Goal: Task Accomplishment & Management: Use online tool/utility

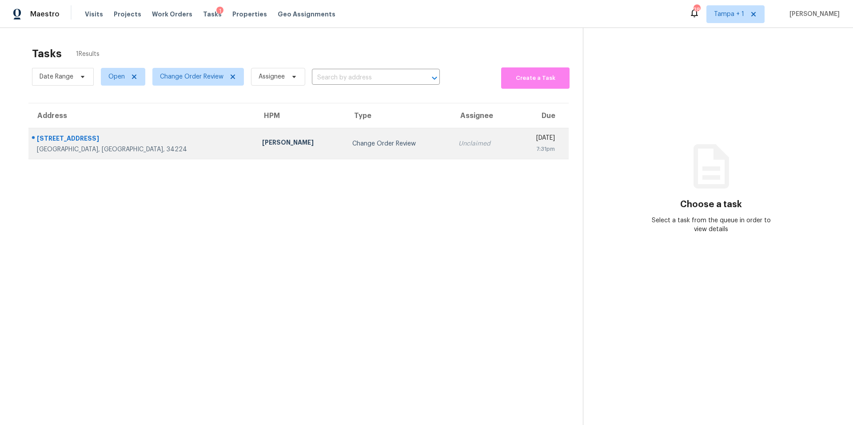
click at [260, 147] on td "[PERSON_NAME]" at bounding box center [300, 143] width 90 height 31
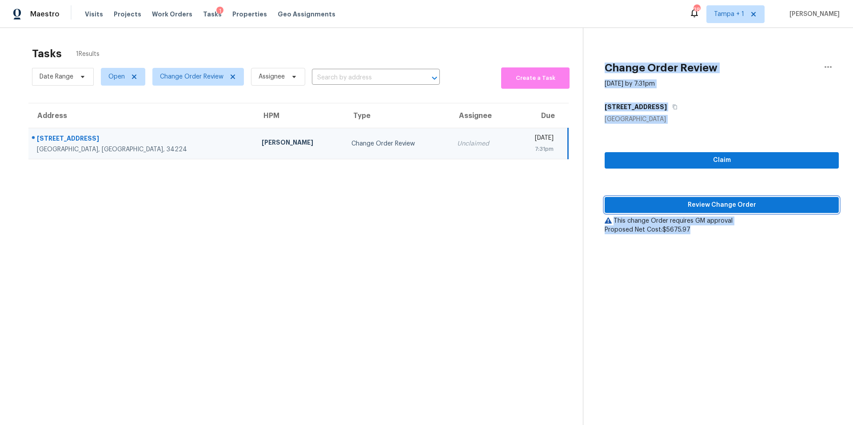
click at [668, 203] on span "Review Change Order" at bounding box center [722, 205] width 220 height 11
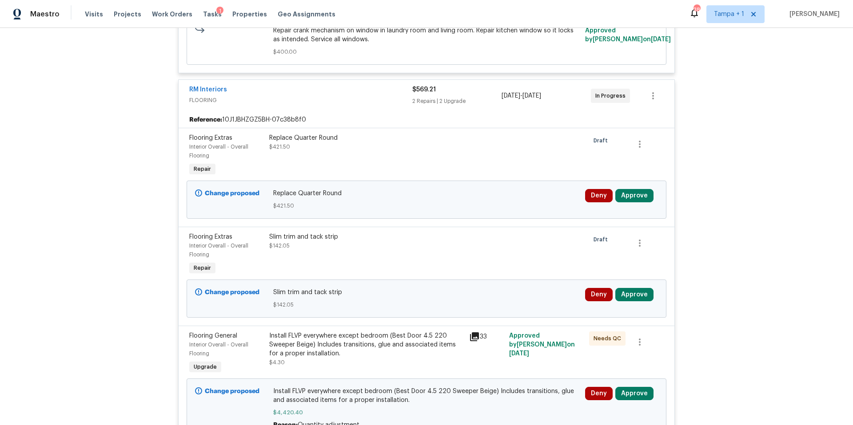
scroll to position [2479, 0]
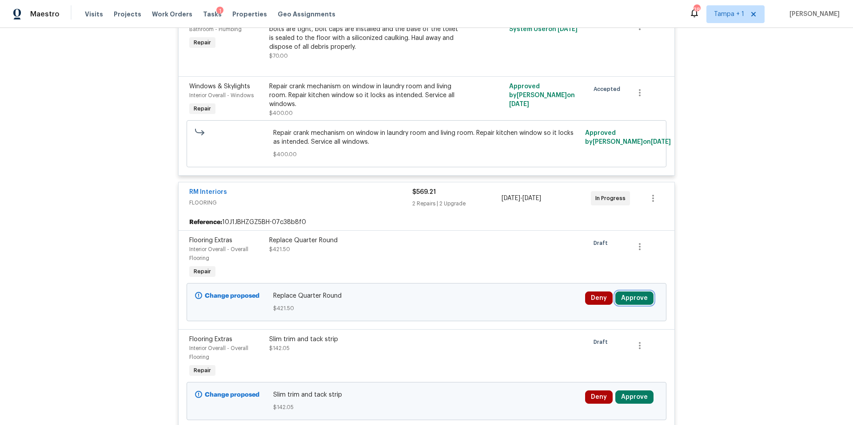
click at [628, 292] on button "Approve" at bounding box center [634, 298] width 38 height 13
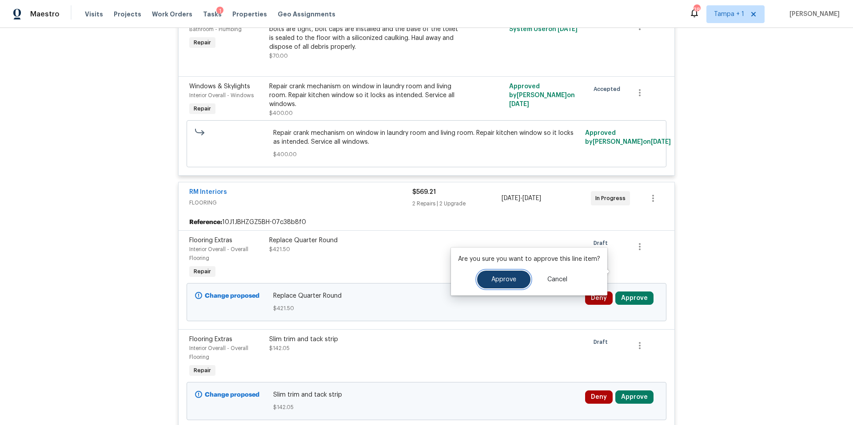
click at [483, 284] on button "Approve" at bounding box center [503, 280] width 53 height 18
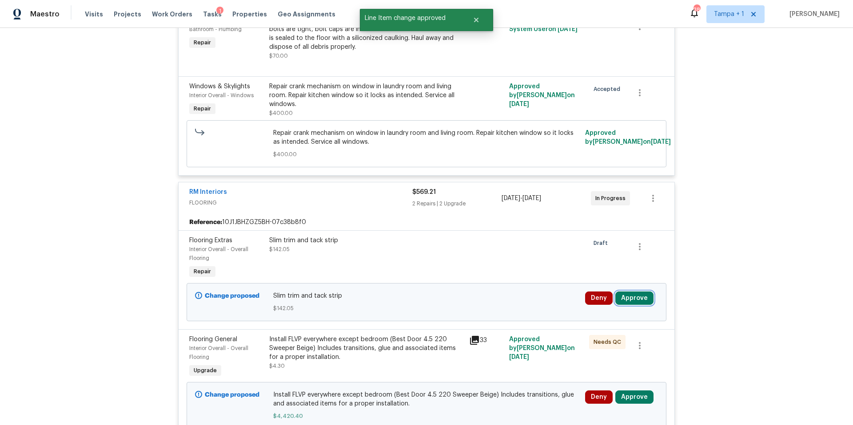
click at [631, 289] on div "Deny Approve" at bounding box center [621, 302] width 78 height 27
click at [634, 292] on button "Approve" at bounding box center [634, 298] width 38 height 13
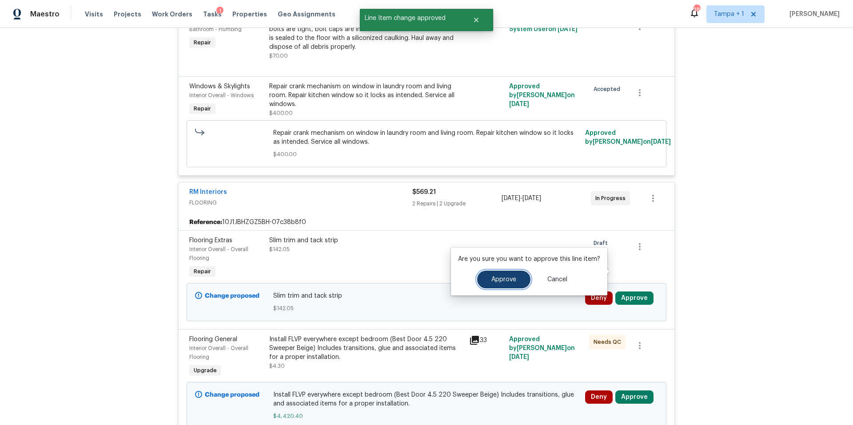
click at [495, 282] on span "Approve" at bounding box center [503, 280] width 25 height 7
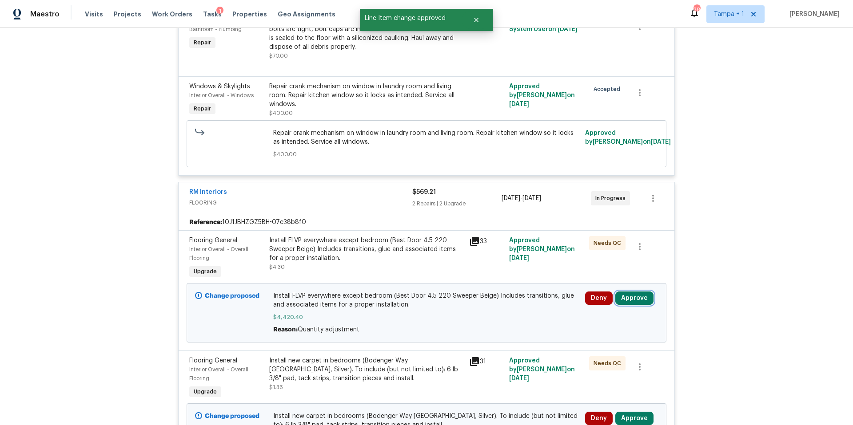
click at [636, 292] on button "Approve" at bounding box center [634, 298] width 38 height 13
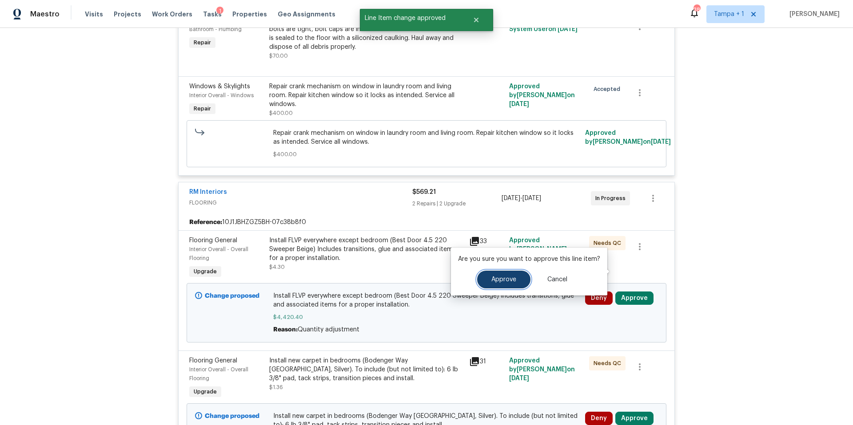
click at [496, 275] on button "Approve" at bounding box center [503, 280] width 53 height 18
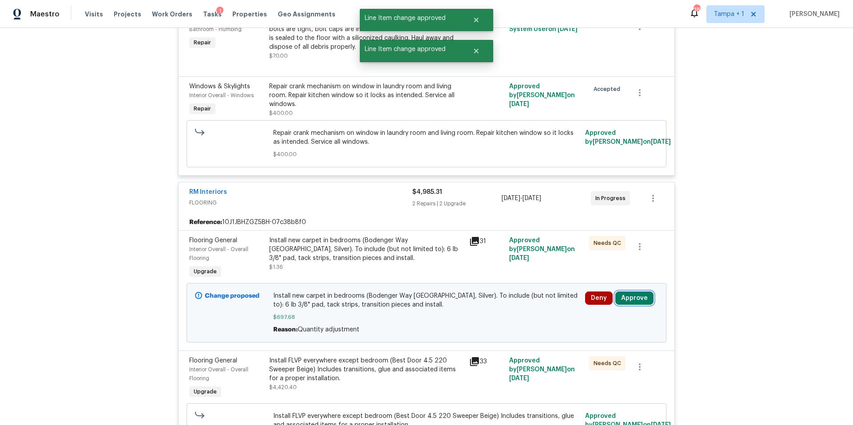
click at [627, 292] on button "Approve" at bounding box center [634, 298] width 38 height 13
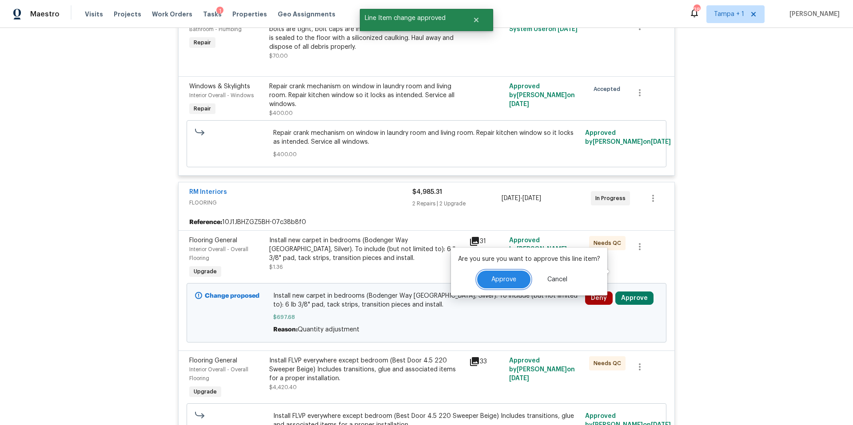
drag, startPoint x: 500, startPoint y: 278, endPoint x: 485, endPoint y: 279, distance: 14.7
click at [497, 279] on span "Approve" at bounding box center [503, 280] width 25 height 7
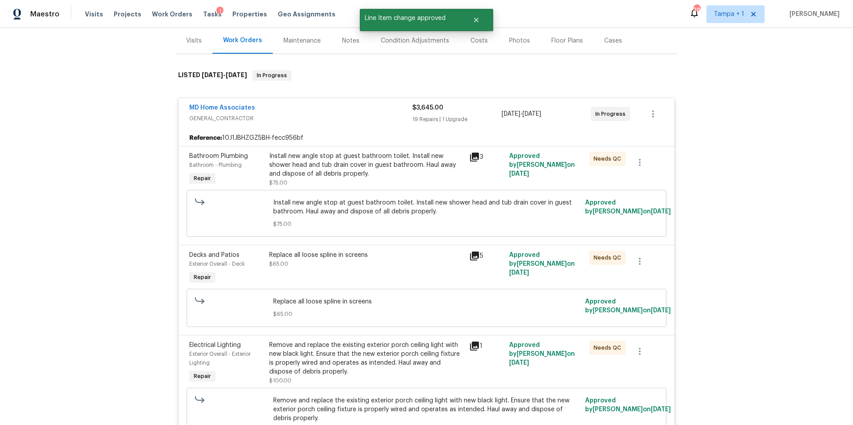
scroll to position [0, 0]
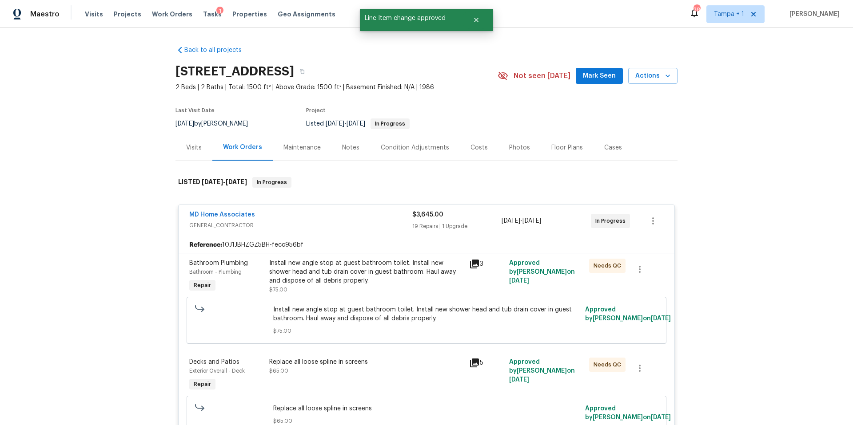
click at [470, 148] on div "Costs" at bounding box center [478, 147] width 17 height 9
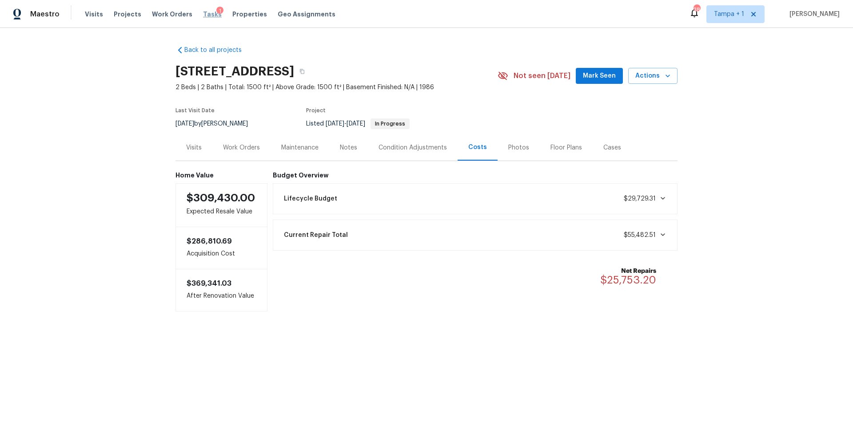
click at [203, 15] on span "Tasks" at bounding box center [212, 14] width 19 height 6
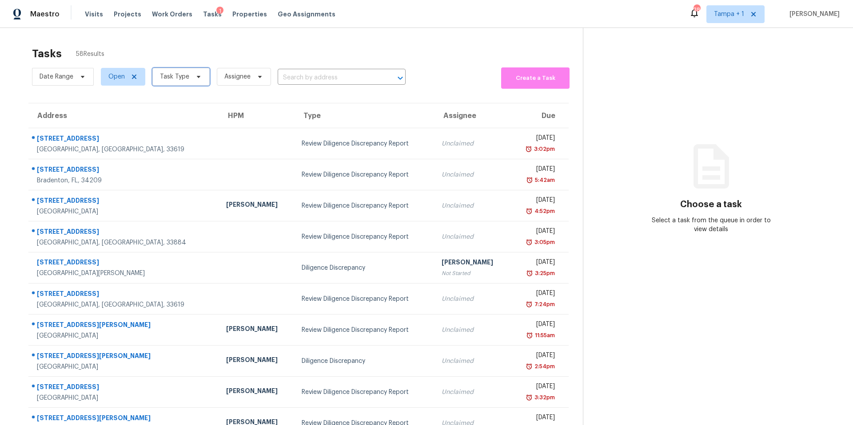
click at [187, 72] on span "Task Type" at bounding box center [180, 77] width 57 height 18
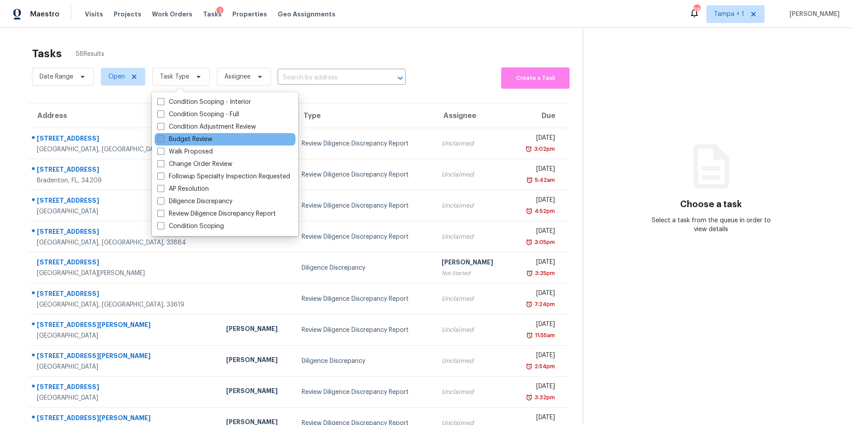
click at [191, 141] on label "Budget Review" at bounding box center [184, 139] width 55 height 9
click at [163, 141] on input "Budget Review" at bounding box center [160, 138] width 6 height 6
checkbox input "true"
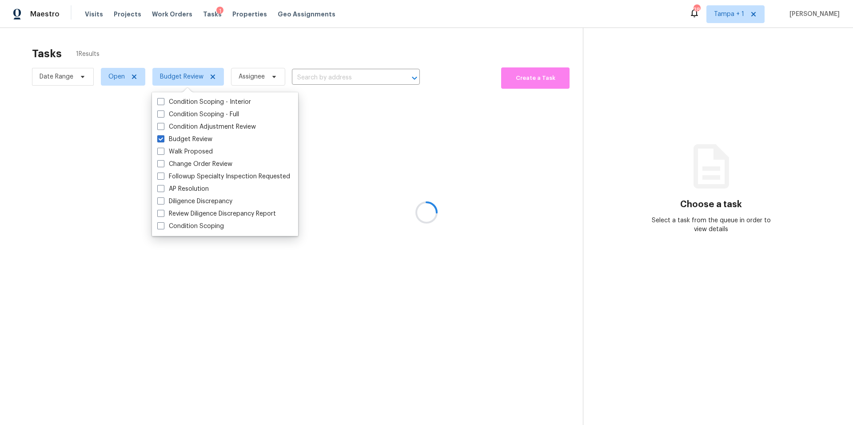
click at [431, 56] on div at bounding box center [426, 212] width 853 height 425
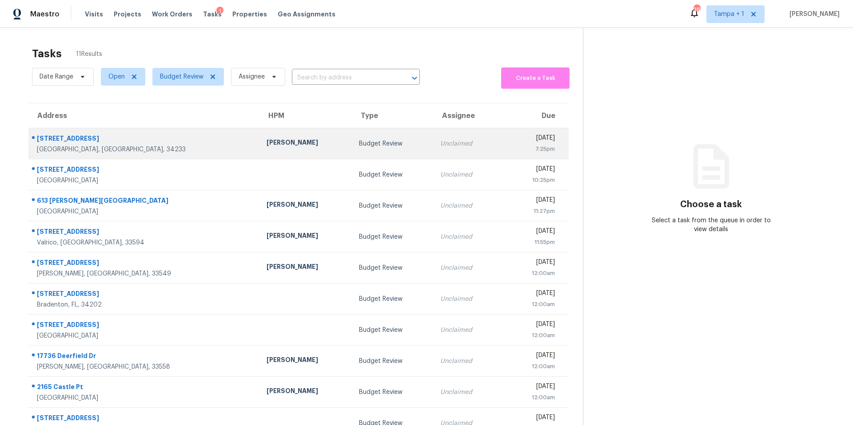
click at [167, 151] on div "[GEOGRAPHIC_DATA], [GEOGRAPHIC_DATA], 34233" at bounding box center [144, 149] width 215 height 9
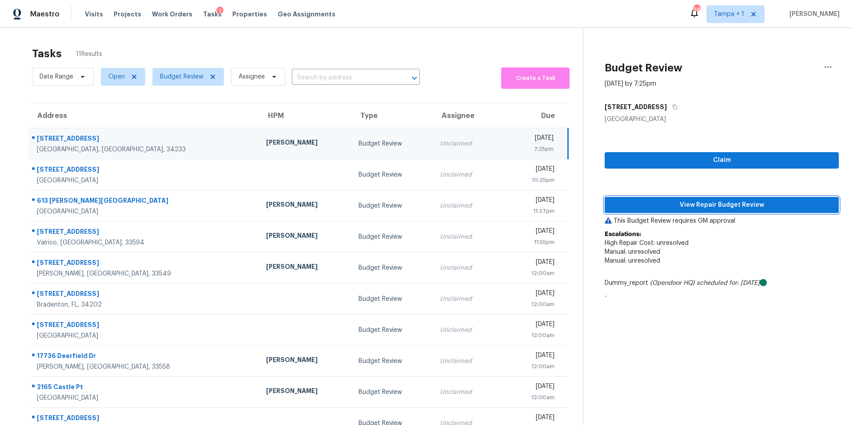
click at [701, 204] on span "View Repair Budget Review" at bounding box center [722, 205] width 220 height 11
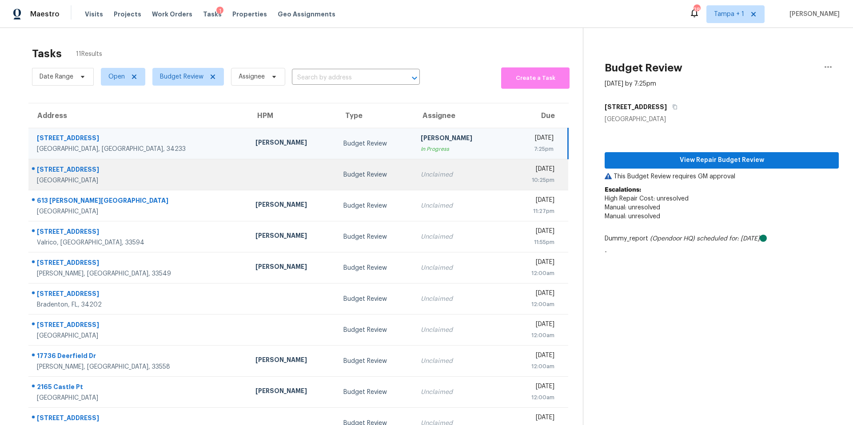
click at [343, 177] on div "Budget Review" at bounding box center [374, 175] width 63 height 9
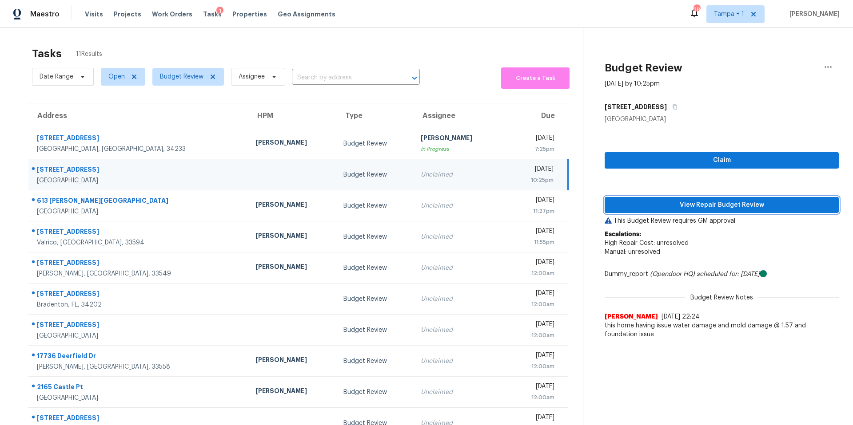
click at [684, 204] on span "View Repair Budget Review" at bounding box center [722, 205] width 220 height 11
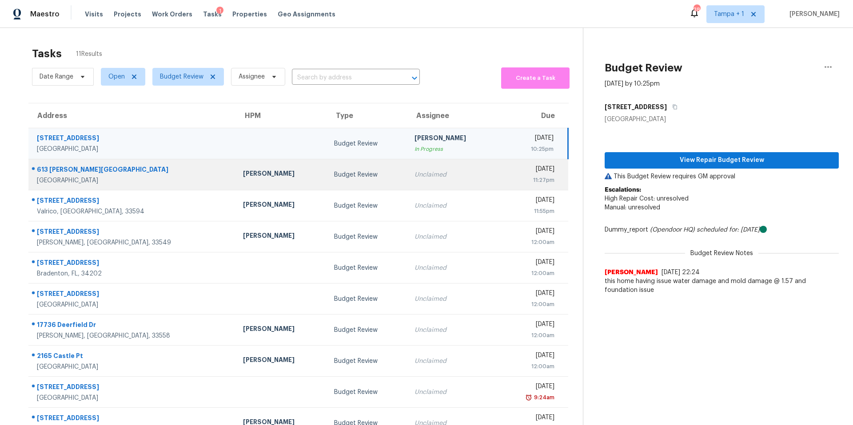
click at [243, 175] on div "[PERSON_NAME]" at bounding box center [281, 174] width 77 height 11
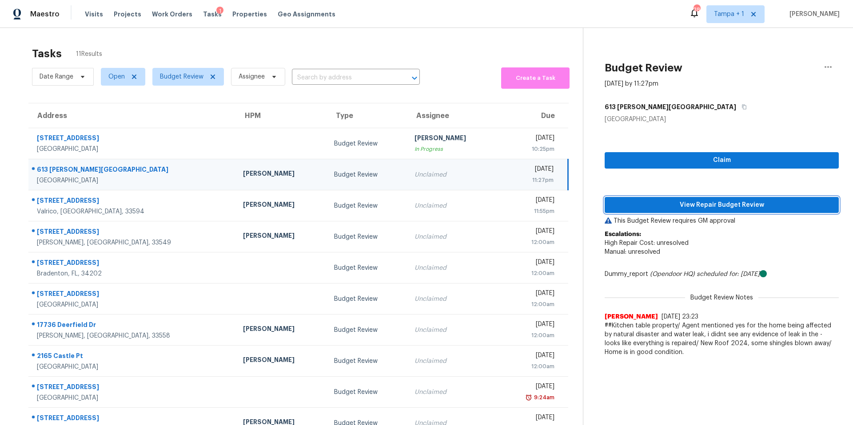
click at [687, 203] on span "View Repair Budget Review" at bounding box center [722, 205] width 220 height 11
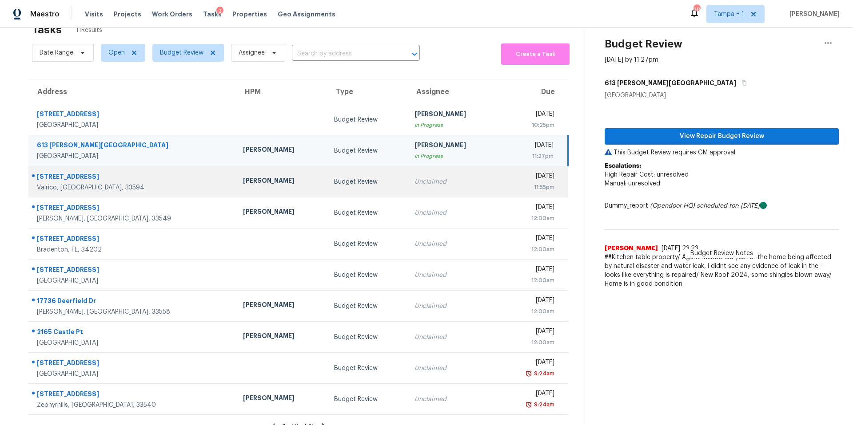
scroll to position [44, 0]
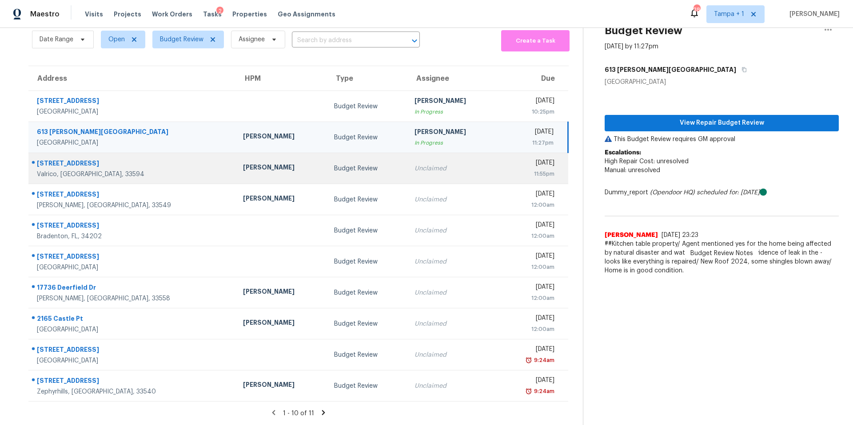
click at [418, 153] on td "Unclaimed" at bounding box center [452, 168] width 91 height 31
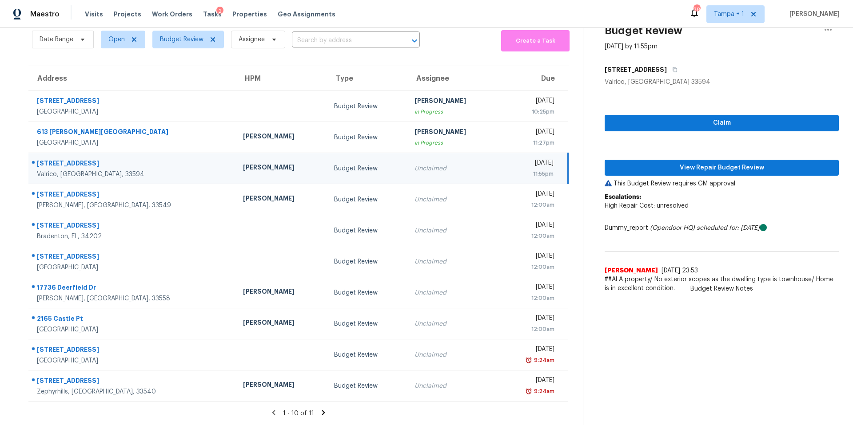
drag, startPoint x: 687, startPoint y: 171, endPoint x: 688, endPoint y: 161, distance: 10.3
click at [687, 171] on div "Claim View Repair Budget Review This Budget Review requires GM approval Escalat…" at bounding box center [721, 192] width 234 height 211
click at [688, 163] on span "View Repair Budget Review" at bounding box center [722, 168] width 220 height 11
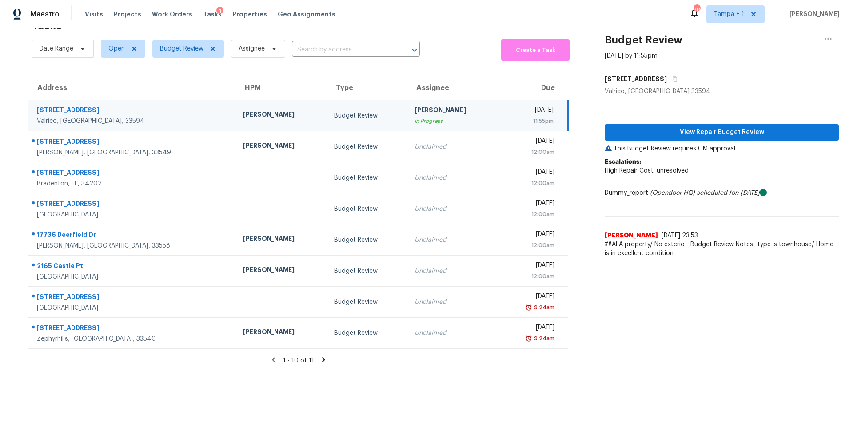
scroll to position [35, 0]
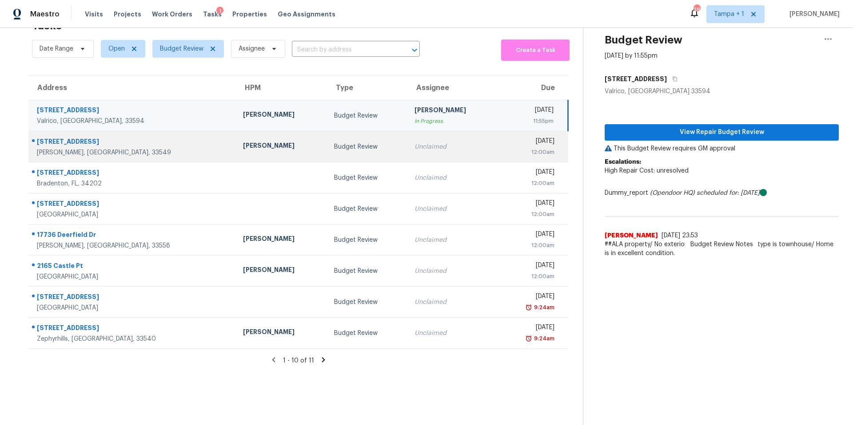
click at [236, 154] on td "[PERSON_NAME]" at bounding box center [281, 146] width 91 height 31
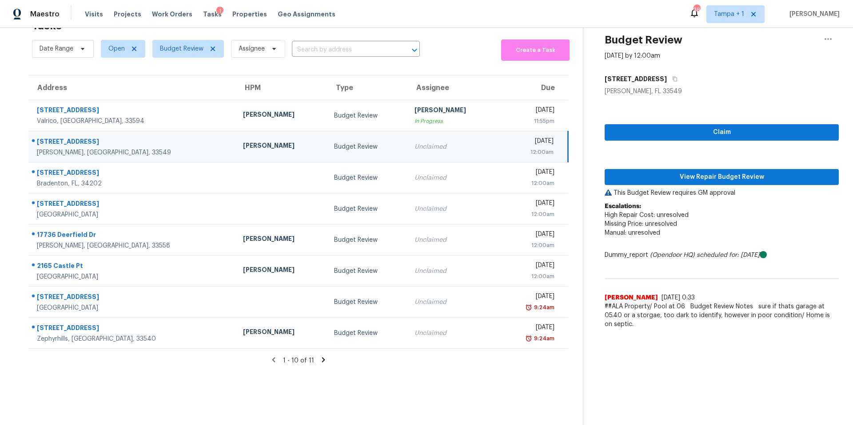
click at [645, 189] on p "This Budget Review requires GM approval" at bounding box center [721, 193] width 234 height 9
click at [659, 172] on span "View Repair Budget Review" at bounding box center [722, 177] width 220 height 11
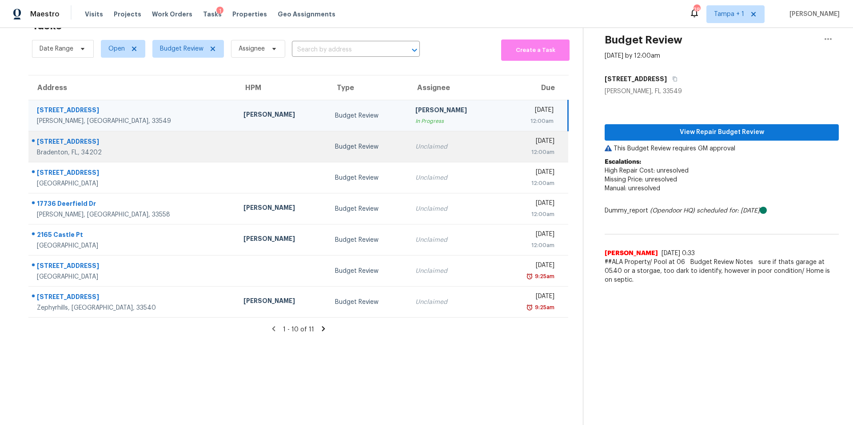
click at [328, 150] on td "Budget Review" at bounding box center [368, 146] width 80 height 31
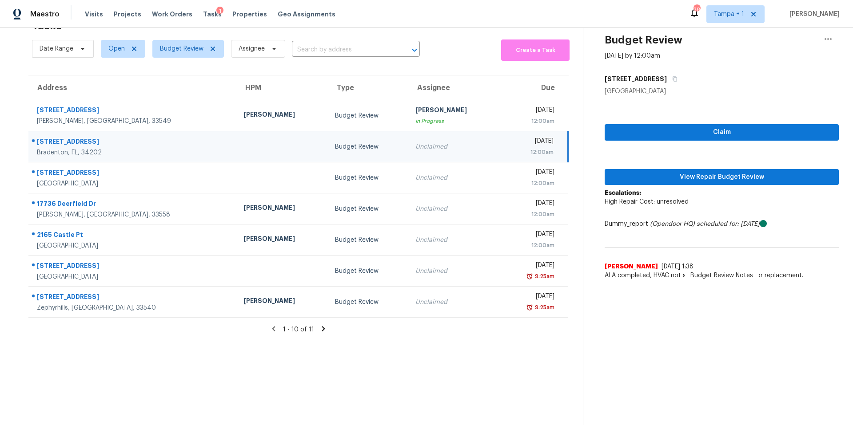
click at [666, 179] on div "Claim View Repair Budget Review Escalations: High Repair Cost: unresolved Dummy…" at bounding box center [721, 190] width 234 height 189
click at [667, 177] on button "View Repair Budget Review" at bounding box center [721, 177] width 234 height 16
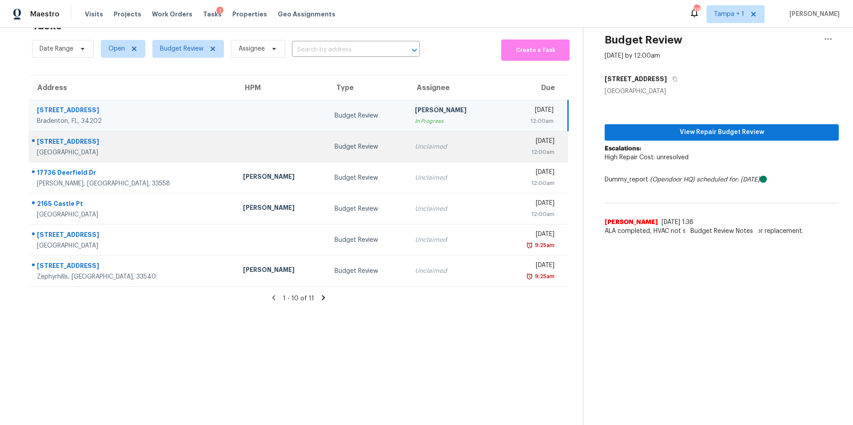
click at [334, 143] on div "Budget Review" at bounding box center [367, 147] width 66 height 9
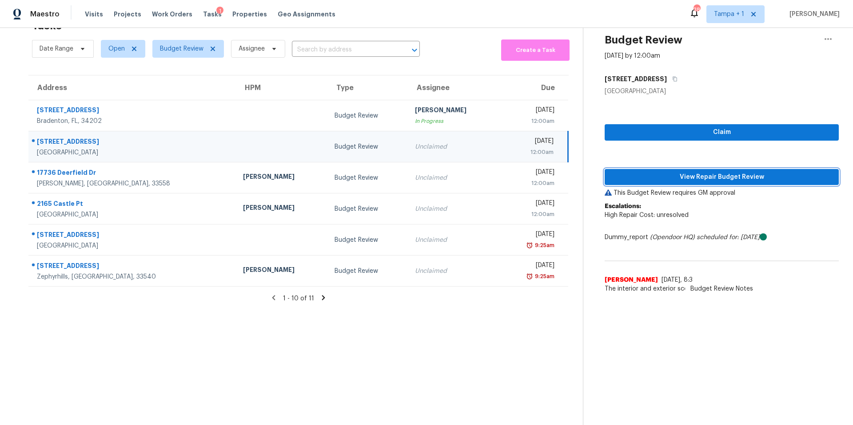
click at [680, 172] on span "View Repair Budget Review" at bounding box center [722, 177] width 220 height 11
click at [680, 169] on div "Claim View Repair Budget Review This Budget Review requires GM approval Escalat…" at bounding box center [721, 197] width 234 height 202
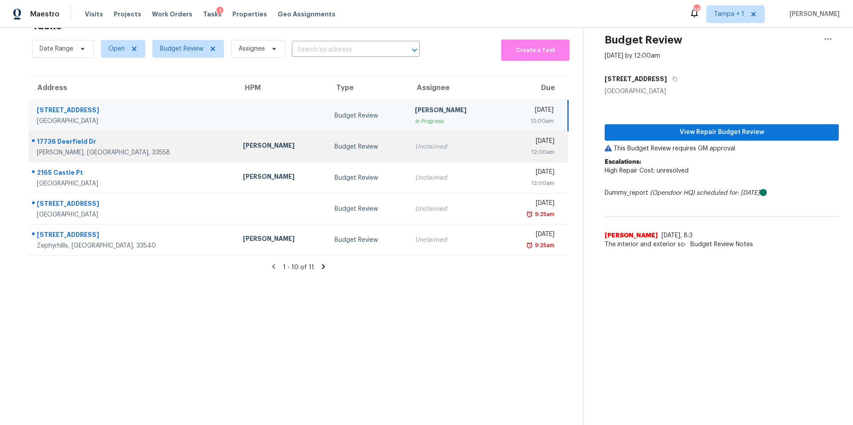
click at [259, 144] on td "[PERSON_NAME]" at bounding box center [281, 146] width 91 height 31
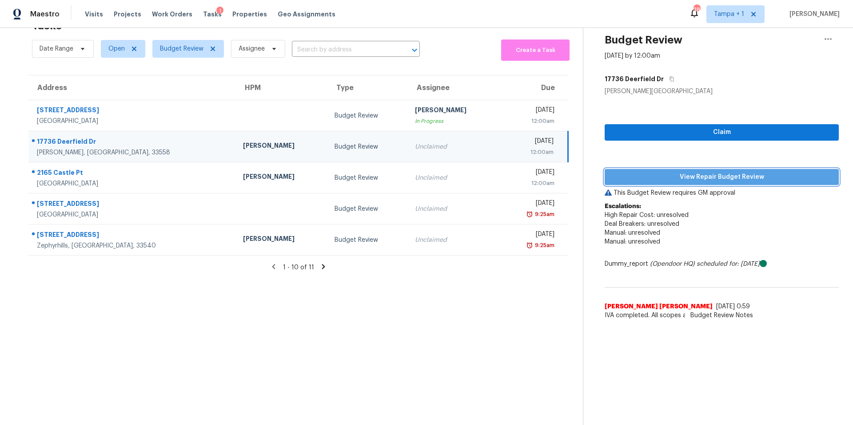
click at [684, 172] on span "View Repair Budget Review" at bounding box center [722, 177] width 220 height 11
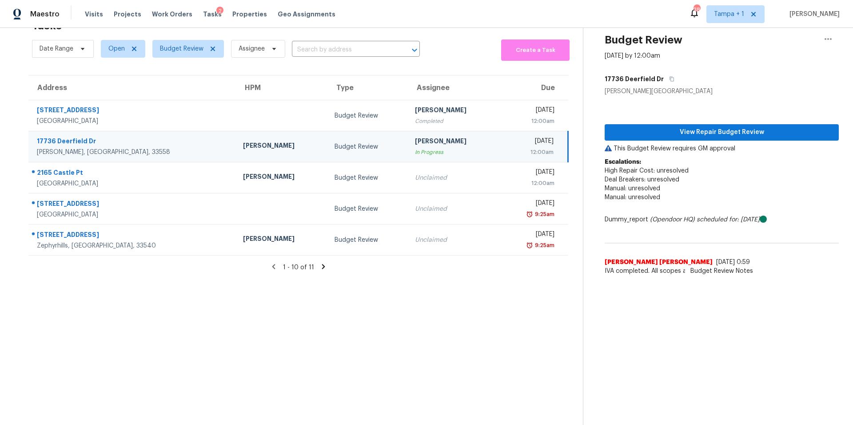
click at [236, 152] on td "[PERSON_NAME]" at bounding box center [281, 146] width 91 height 31
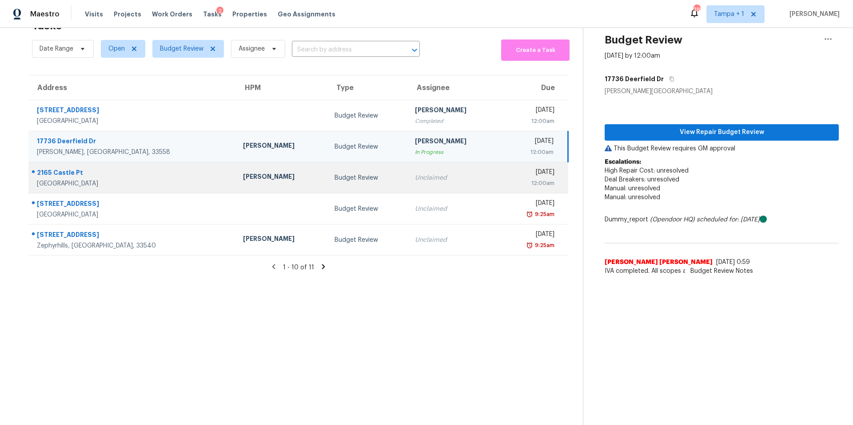
click at [243, 172] on div "[PERSON_NAME]" at bounding box center [281, 177] width 77 height 11
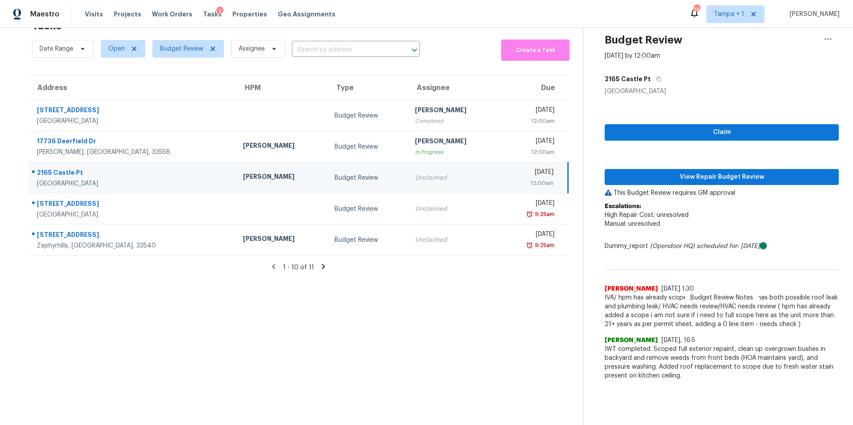
click at [640, 161] on div "Claim View Repair Budget Review This Budget Review requires GM approval Escalat…" at bounding box center [721, 240] width 234 height 289
click at [640, 172] on span "View Repair Budget Review" at bounding box center [722, 177] width 220 height 11
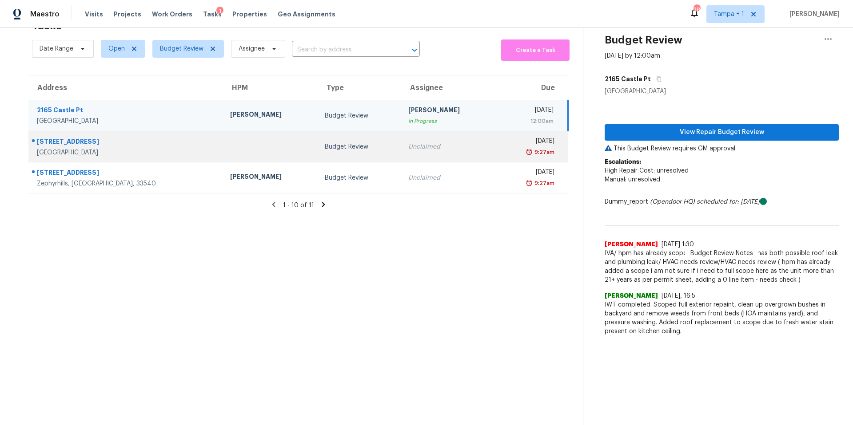
click at [226, 144] on td at bounding box center [270, 146] width 95 height 31
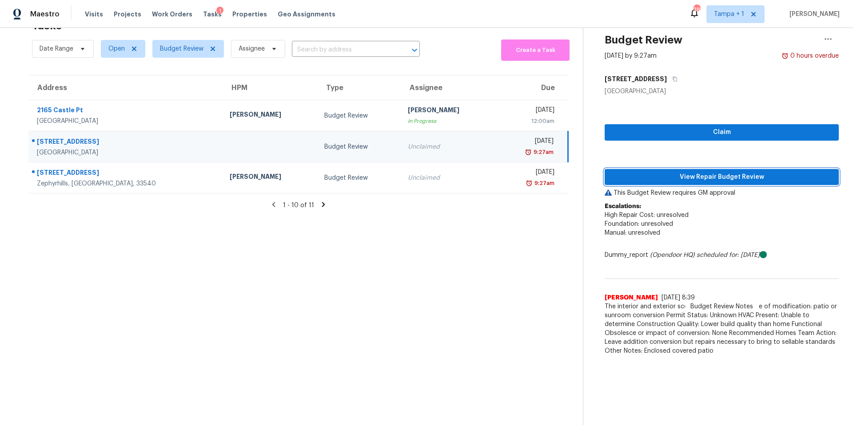
click at [632, 172] on span "View Repair Budget Review" at bounding box center [722, 177] width 220 height 11
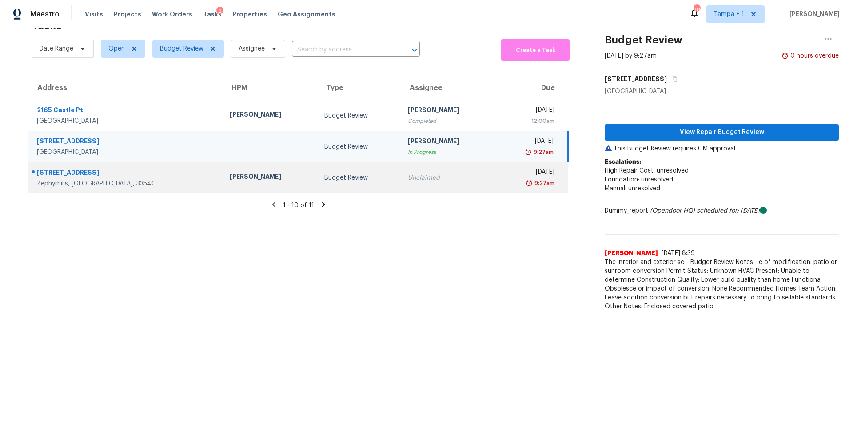
click at [244, 172] on div "[PERSON_NAME]" at bounding box center [270, 177] width 80 height 11
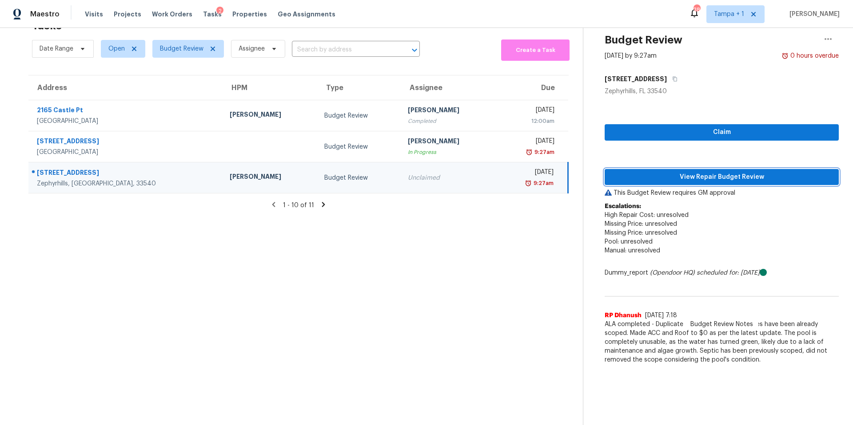
click at [692, 172] on span "View Repair Budget Review" at bounding box center [722, 177] width 220 height 11
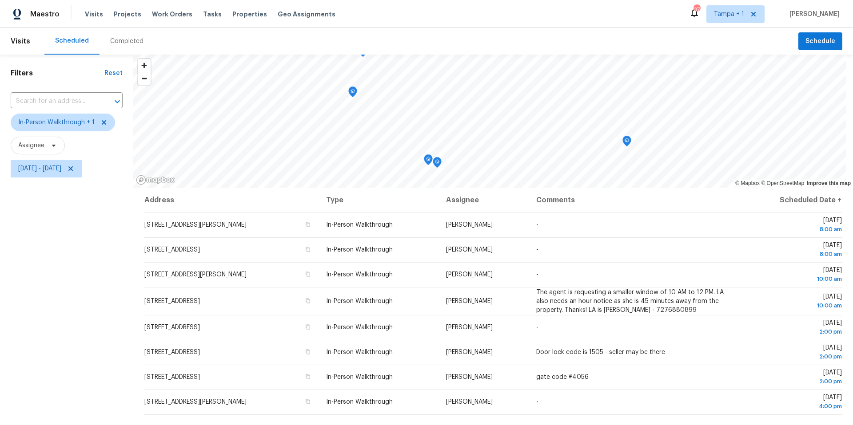
scroll to position [103, 0]
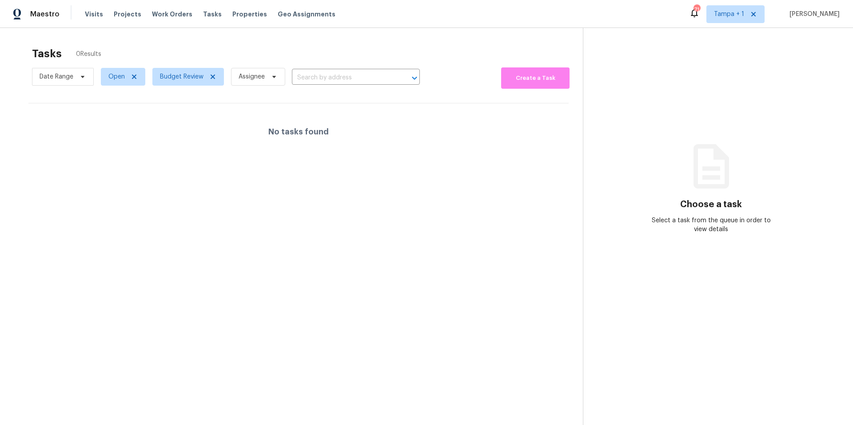
click at [179, 86] on span "Budget Review" at bounding box center [184, 76] width 79 height 23
click at [177, 81] on span "Budget Review" at bounding box center [182, 76] width 44 height 9
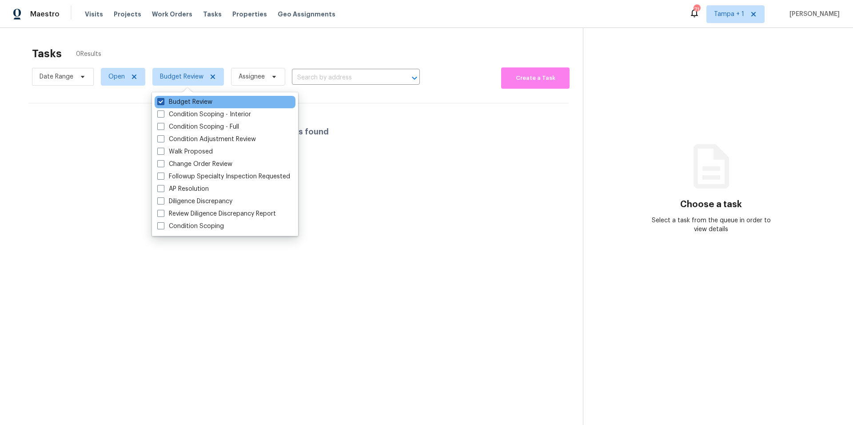
click at [168, 101] on label "Budget Review" at bounding box center [184, 102] width 55 height 9
click at [163, 101] on input "Budget Review" at bounding box center [160, 101] width 6 height 6
checkbox input "false"
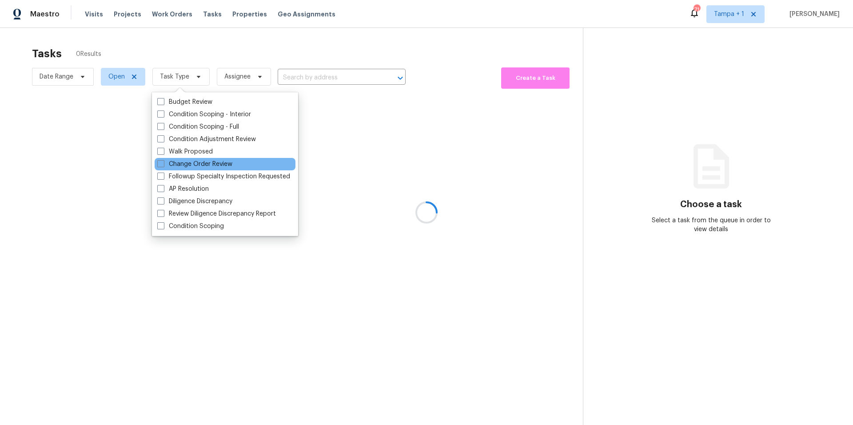
click at [181, 169] on div "Change Order Review" at bounding box center [225, 164] width 141 height 12
click at [181, 166] on label "Change Order Review" at bounding box center [194, 164] width 75 height 9
click at [163, 166] on input "Change Order Review" at bounding box center [160, 163] width 6 height 6
checkbox input "true"
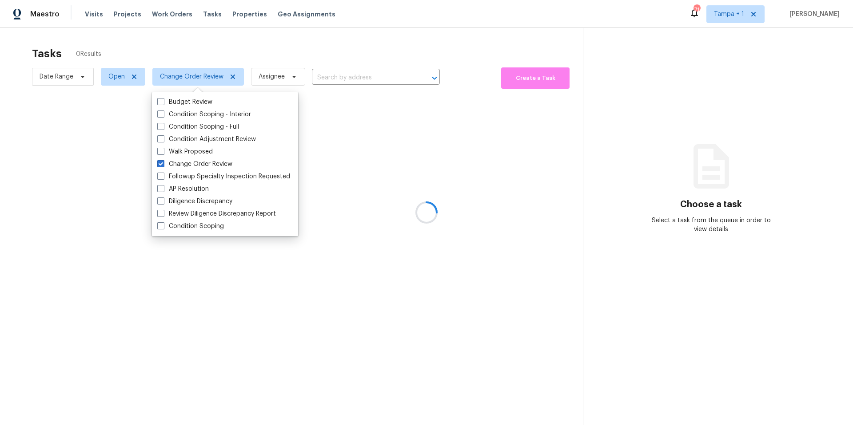
click at [374, 3] on div at bounding box center [426, 212] width 853 height 425
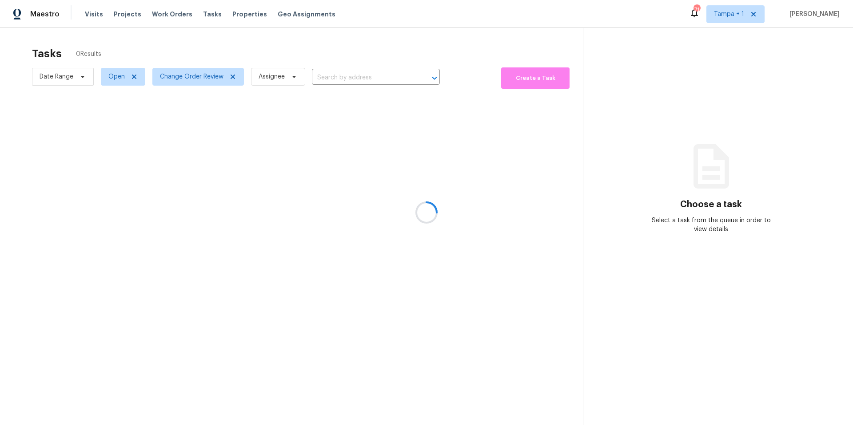
click at [329, 37] on div at bounding box center [426, 212] width 853 height 425
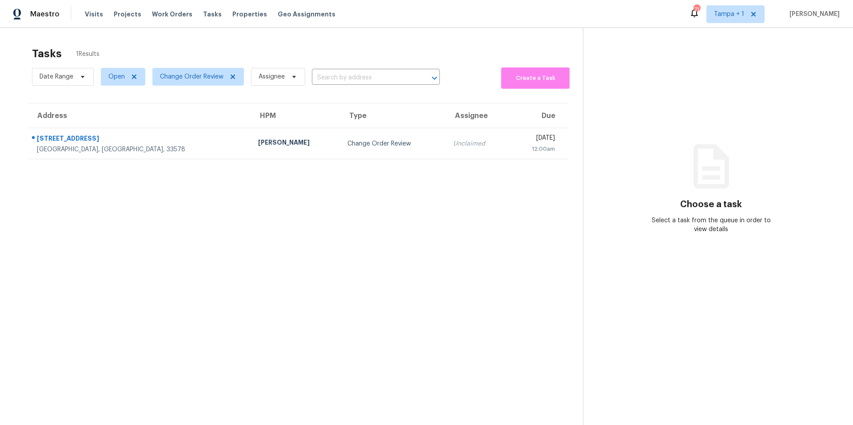
click at [155, 160] on section "Tasks 1 Results Date Range Open Change Order Review Assignee ​ Create a Task Ad…" at bounding box center [298, 247] width 568 height 411
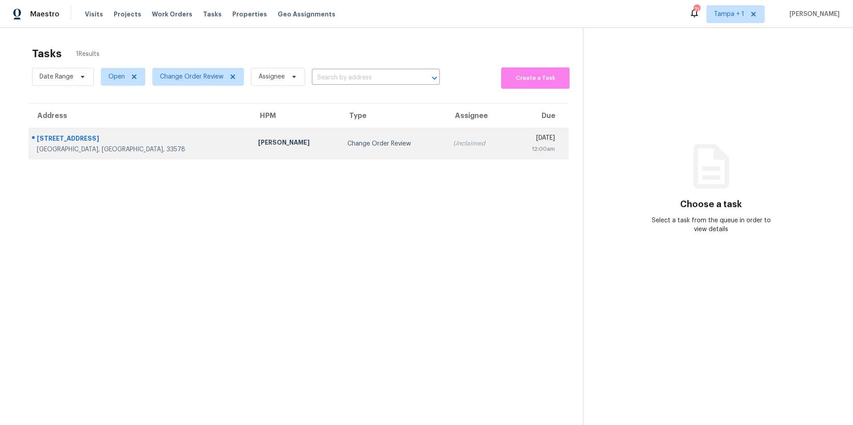
click at [251, 153] on td "[PERSON_NAME]" at bounding box center [295, 143] width 89 height 31
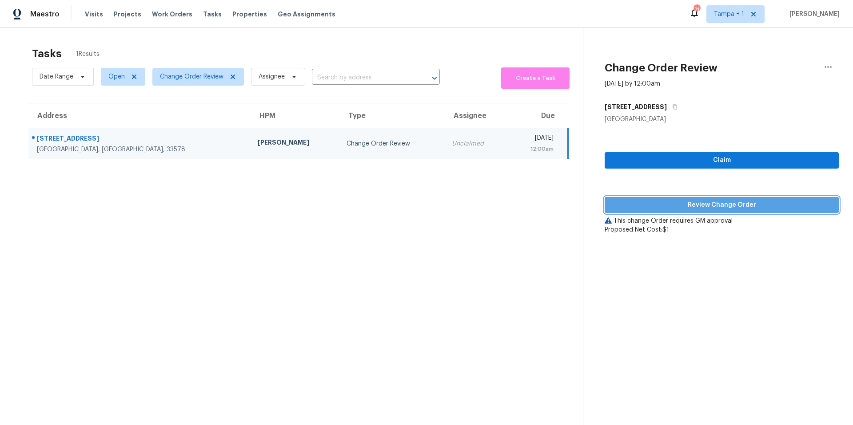
click at [713, 207] on span "Review Change Order" at bounding box center [722, 205] width 220 height 11
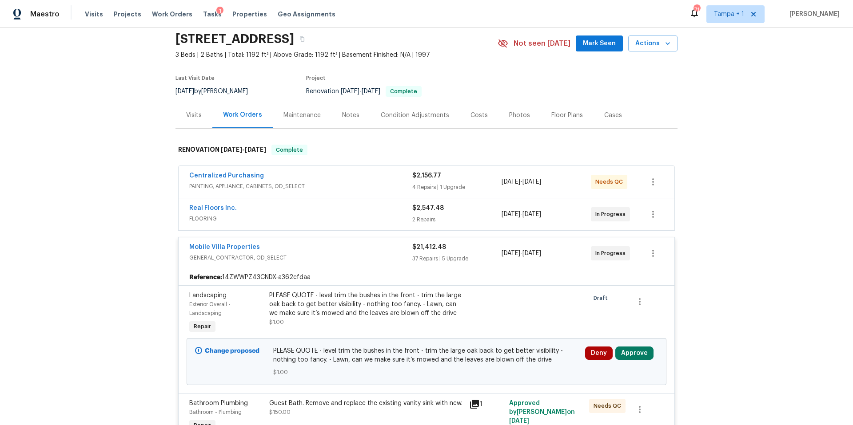
scroll to position [67, 0]
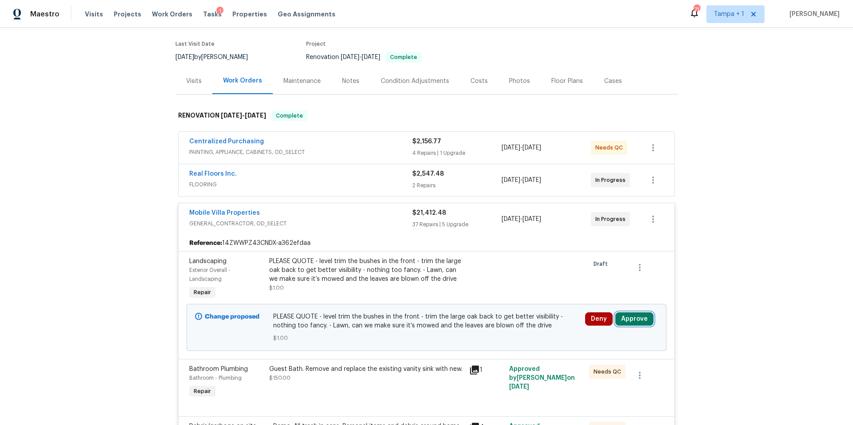
click at [640, 322] on button "Approve" at bounding box center [634, 319] width 38 height 13
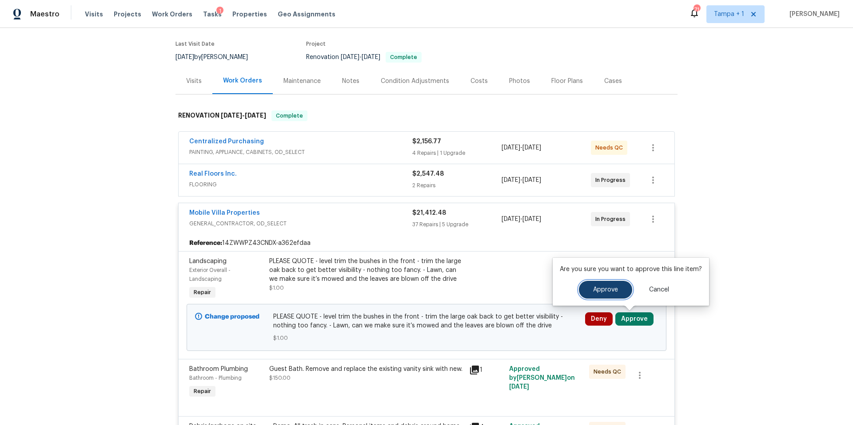
click at [615, 293] on span "Approve" at bounding box center [605, 290] width 25 height 7
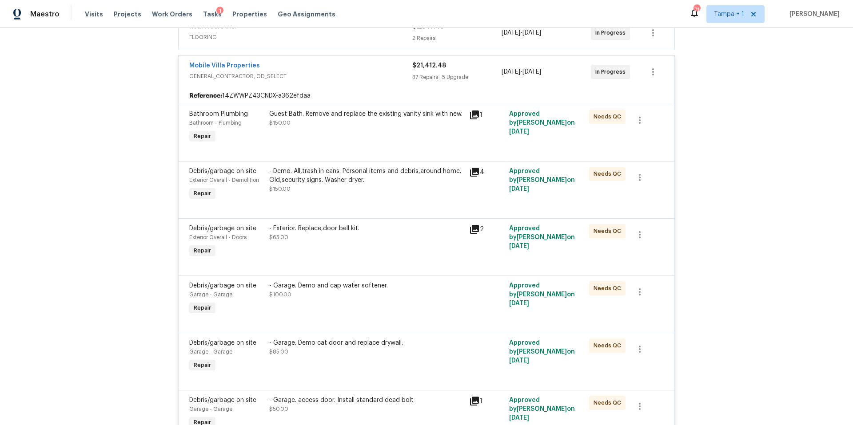
scroll to position [0, 0]
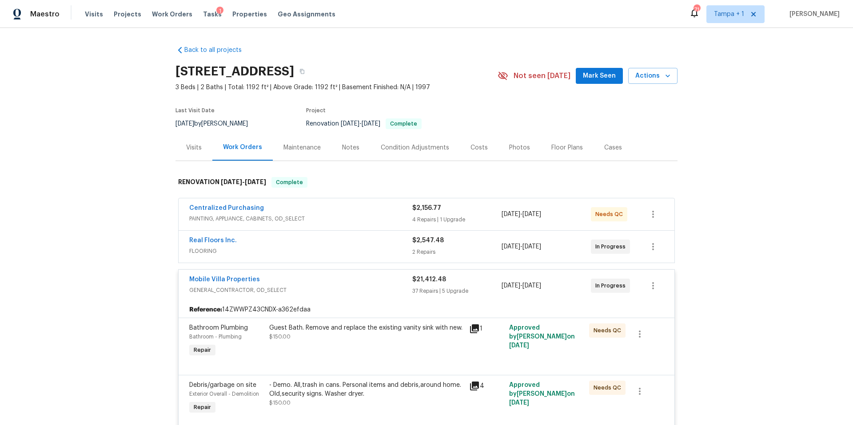
click at [462, 157] on div "Costs" at bounding box center [479, 148] width 39 height 26
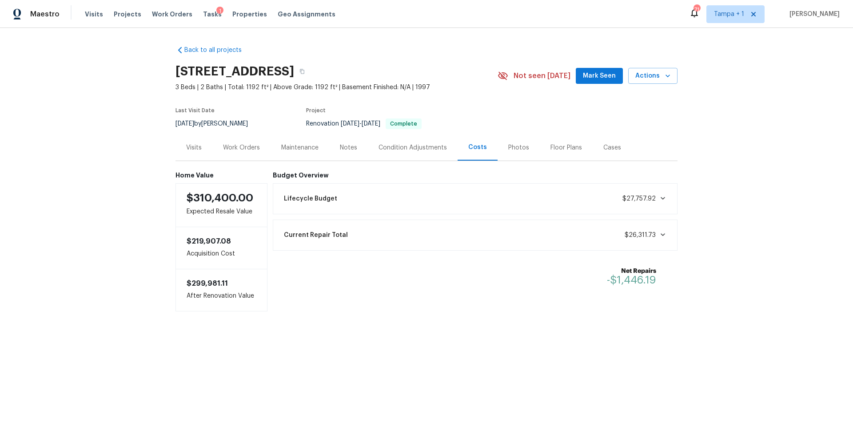
click at [203, 10] on div "Tasks 1" at bounding box center [212, 14] width 19 height 9
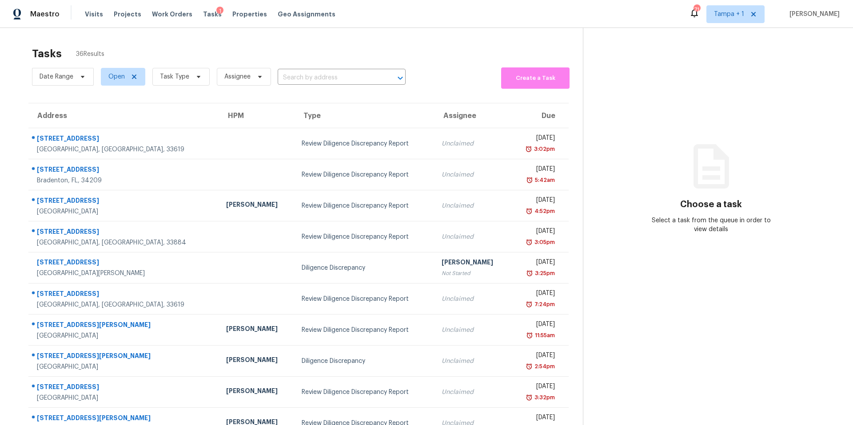
click at [203, 14] on span "Tasks" at bounding box center [212, 14] width 19 height 6
click at [165, 84] on span "Task Type" at bounding box center [180, 77] width 57 height 18
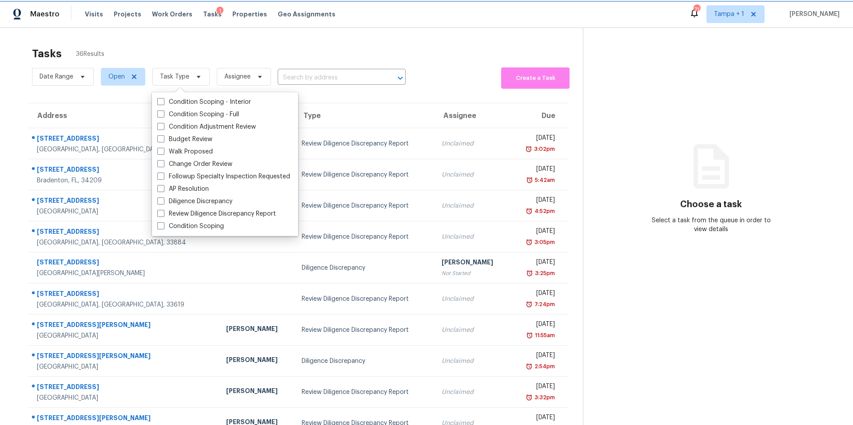
click at [165, 84] on span "Task Type" at bounding box center [180, 77] width 57 height 18
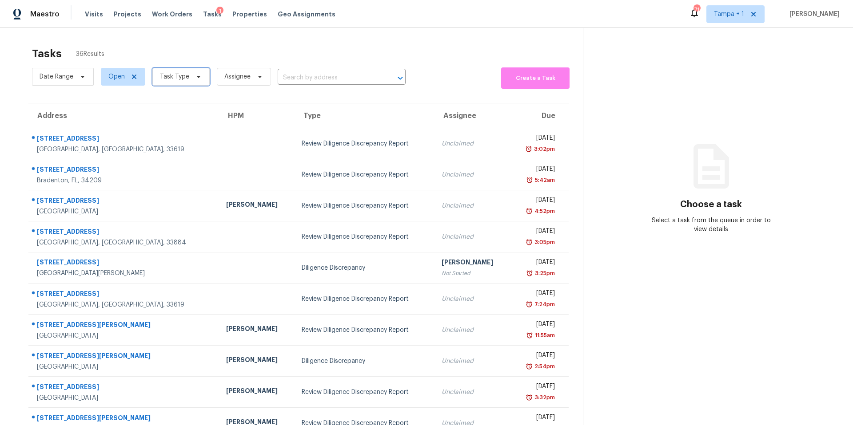
click at [165, 84] on span "Task Type" at bounding box center [180, 77] width 57 height 18
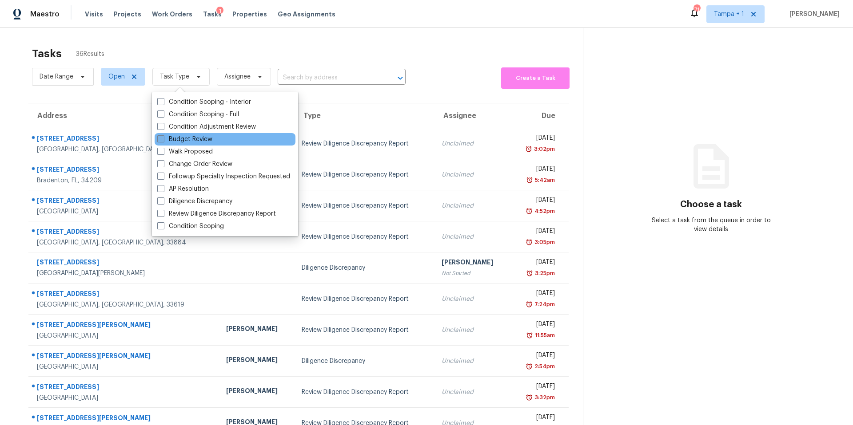
click at [173, 140] on label "Budget Review" at bounding box center [184, 139] width 55 height 9
click at [163, 140] on input "Budget Review" at bounding box center [160, 138] width 6 height 6
checkbox input "true"
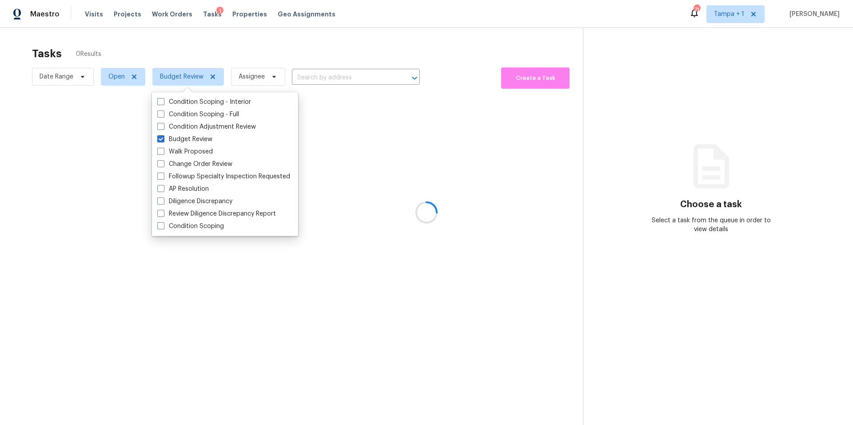
click at [287, 67] on div at bounding box center [426, 212] width 853 height 425
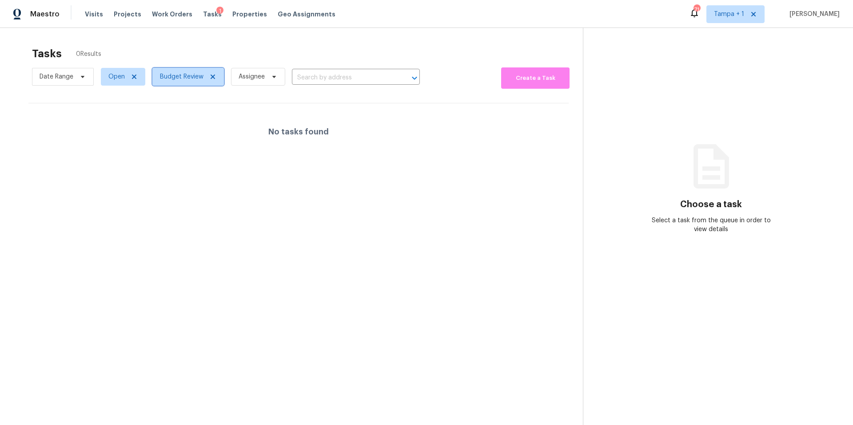
click at [187, 77] on span "Budget Review" at bounding box center [182, 76] width 44 height 9
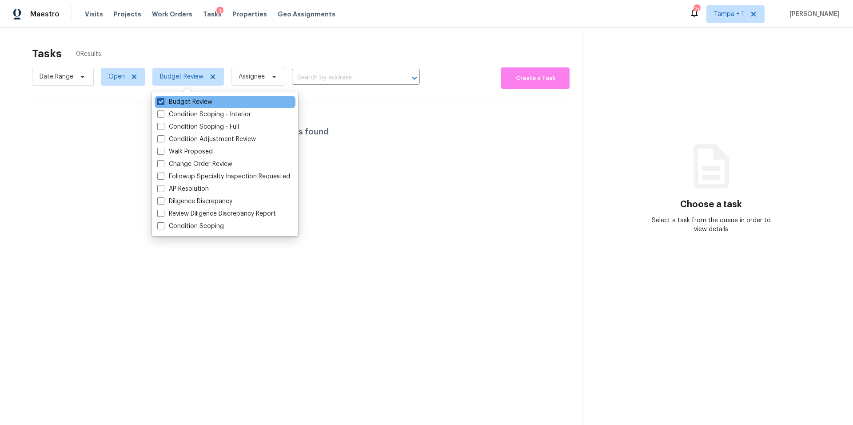
click at [186, 99] on label "Budget Review" at bounding box center [184, 102] width 55 height 9
click at [163, 99] on input "Budget Review" at bounding box center [160, 101] width 6 height 6
checkbox input "false"
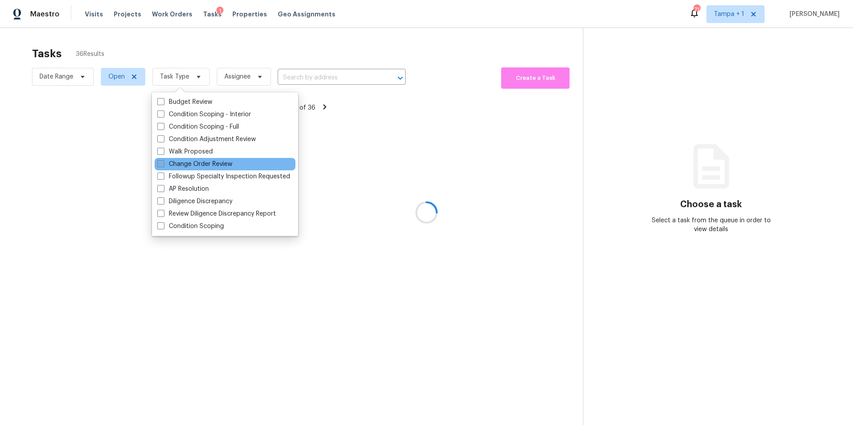
click at [163, 160] on label "Change Order Review" at bounding box center [194, 164] width 75 height 9
click at [163, 160] on input "Change Order Review" at bounding box center [160, 163] width 6 height 6
checkbox input "true"
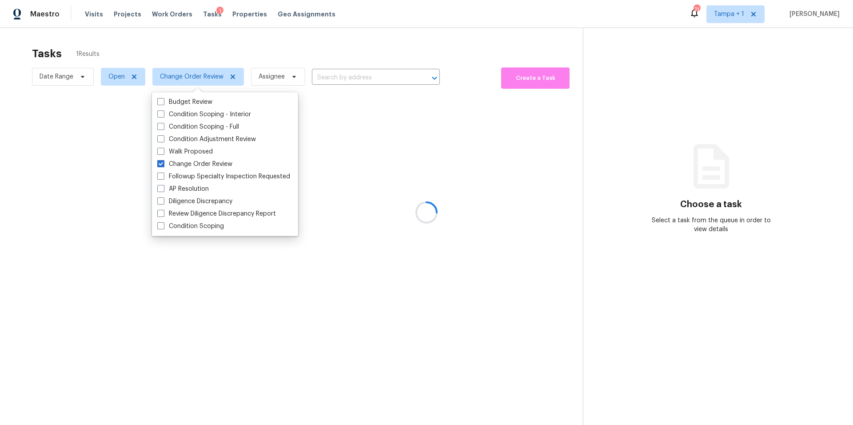
click at [305, 54] on div at bounding box center [426, 212] width 853 height 425
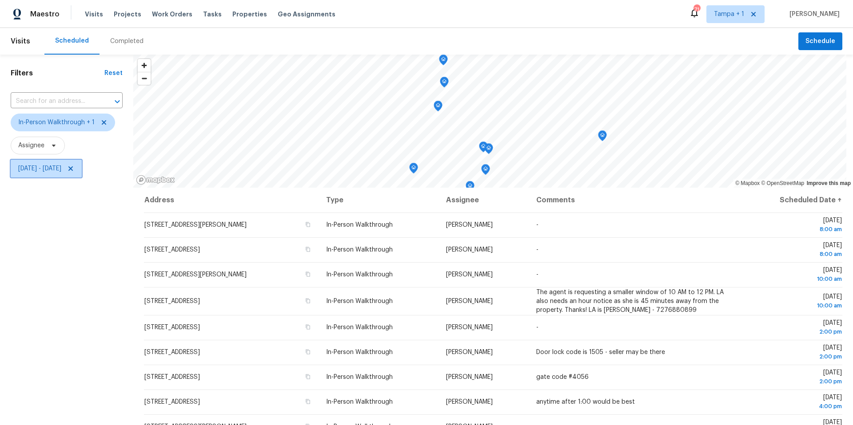
click at [37, 163] on span "Tue, Sep 09 - Tue, Sep 09" at bounding box center [46, 169] width 71 height 18
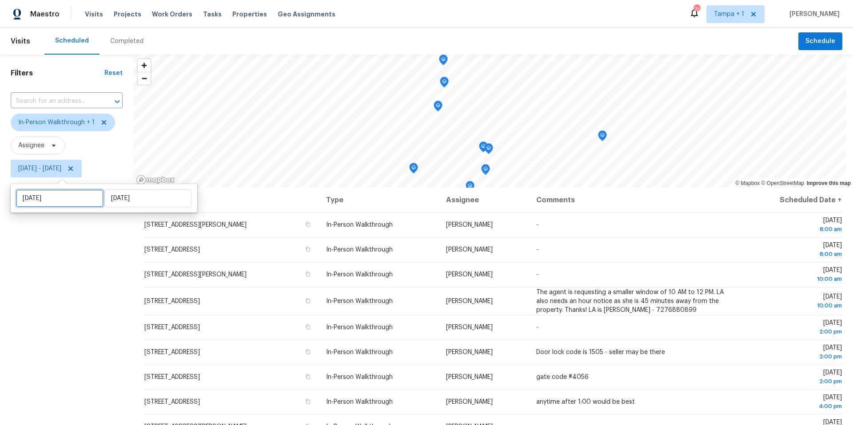
select select "8"
select select "2025"
select select "9"
select select "2025"
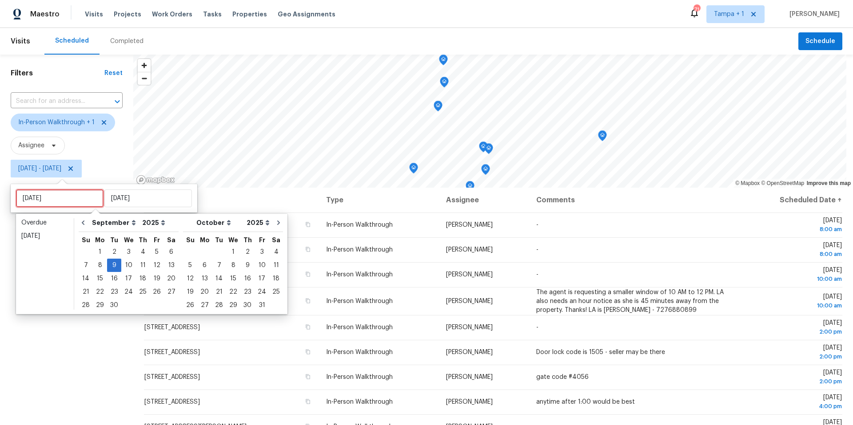
click at [51, 201] on input "Tue, Sep 09" at bounding box center [59, 199] width 87 height 18
type input "Wed, Sep 10"
click at [131, 264] on div "10" at bounding box center [128, 265] width 15 height 12
type input "Wed, Sep 10"
type input "Tue, Sep 09"
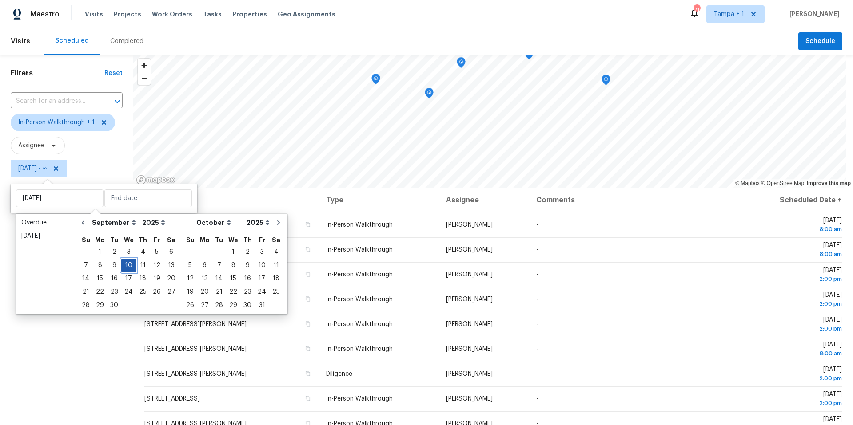
click at [131, 264] on div "10" at bounding box center [128, 265] width 15 height 12
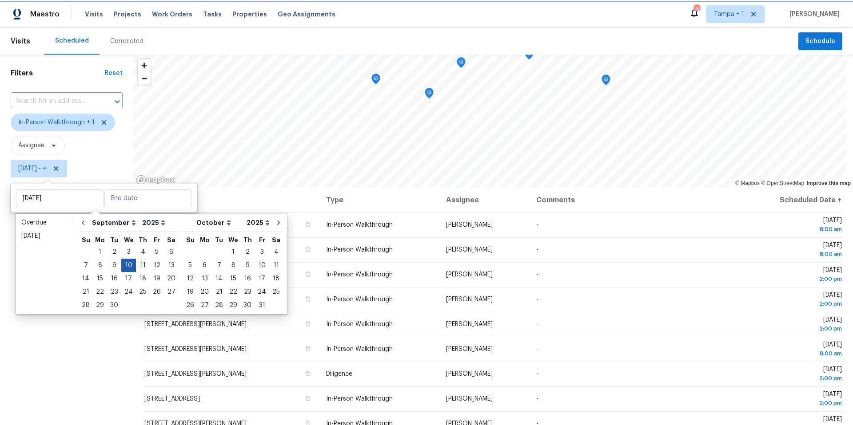
type input "Wed, Sep 10"
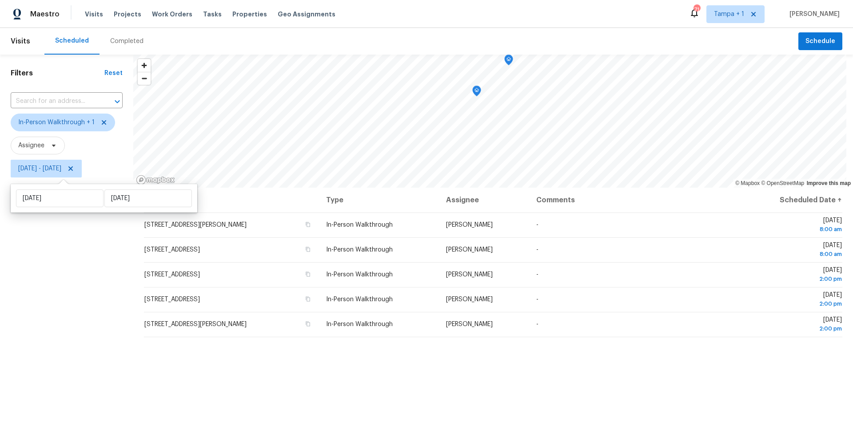
click at [94, 271] on div "Filters Reset ​ In-Person Walkthrough + 1 Assignee Wed, Sep 10 - Wed, Sep 10" at bounding box center [66, 291] width 133 height 473
